Goal: Navigation & Orientation: Understand site structure

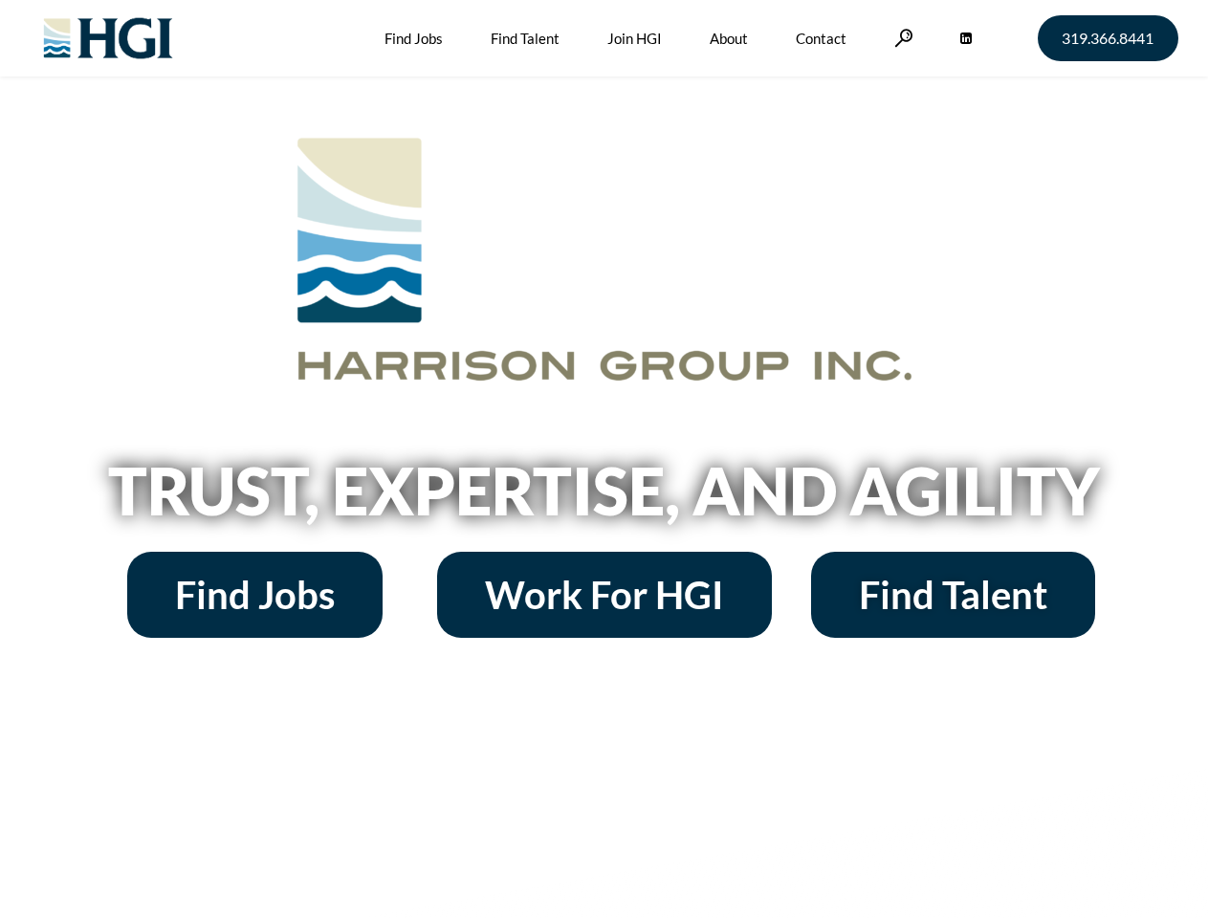
click at [603, 459] on h2 "Trust, Expertise, and Agility" at bounding box center [604, 490] width 1090 height 65
click at [901, 37] on link at bounding box center [903, 38] width 19 height 18
click at [603, 497] on h2 "Trust, Expertise, and Agility" at bounding box center [604, 490] width 1090 height 65
click at [603, 459] on h2 "Trust, Expertise, and Agility" at bounding box center [604, 490] width 1090 height 65
click at [901, 37] on link at bounding box center [903, 38] width 19 height 18
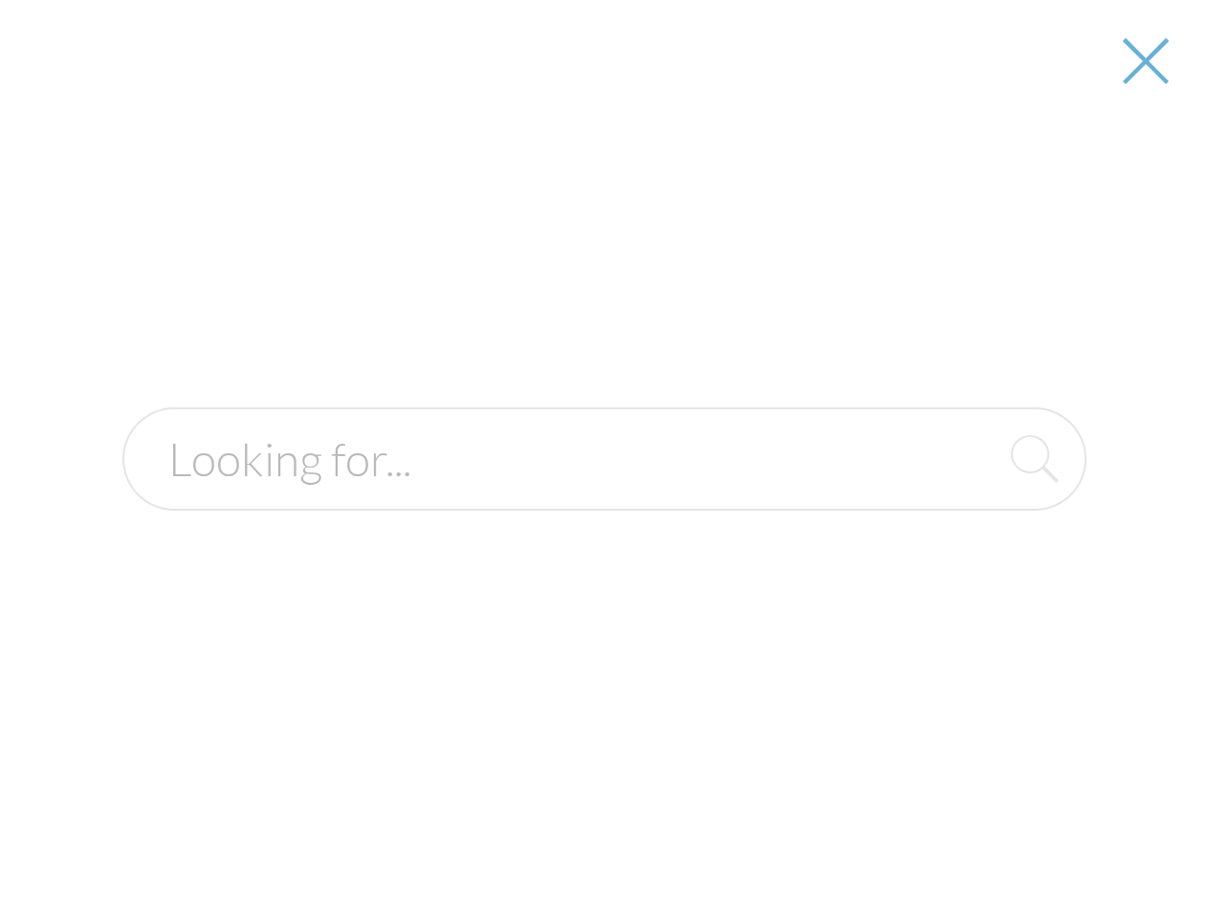
click at [603, 497] on h2 "Trust, Expertise, and Agility" at bounding box center [604, 490] width 1090 height 65
